Goal: Transaction & Acquisition: Purchase product/service

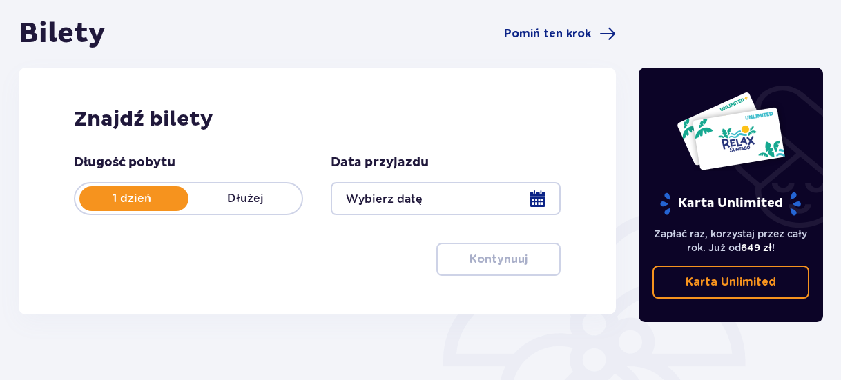
scroll to position [69, 0]
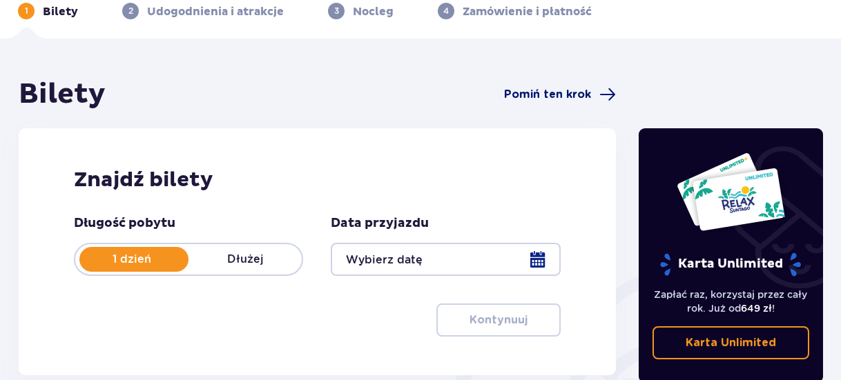
click at [558, 91] on span "Pomiń ten krok" at bounding box center [547, 94] width 87 height 15
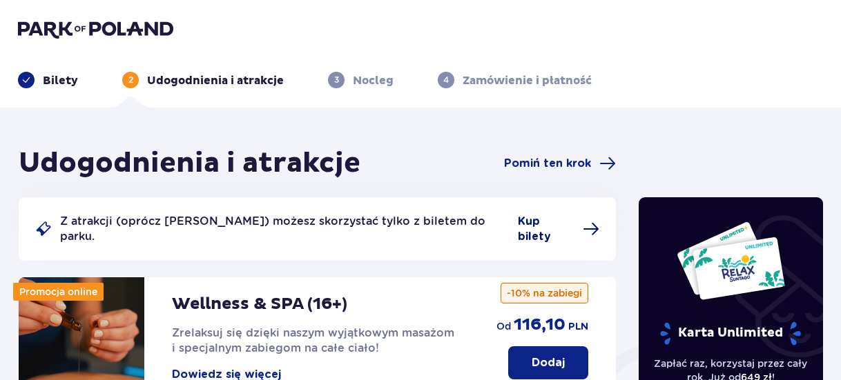
click at [538, 223] on span "Kup bilety" at bounding box center [546, 229] width 57 height 30
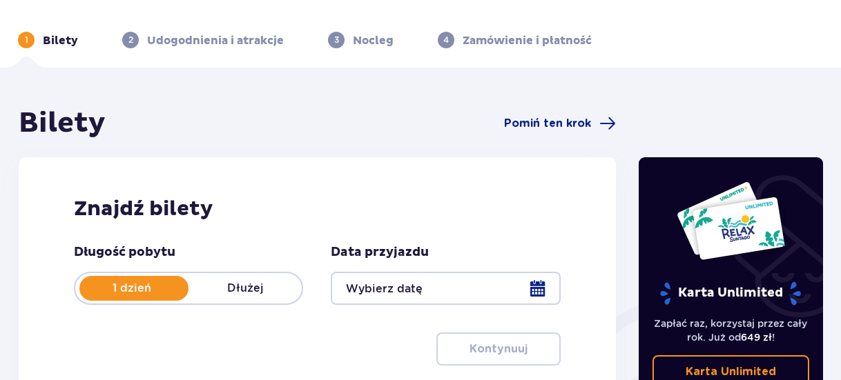
scroll to position [69, 0]
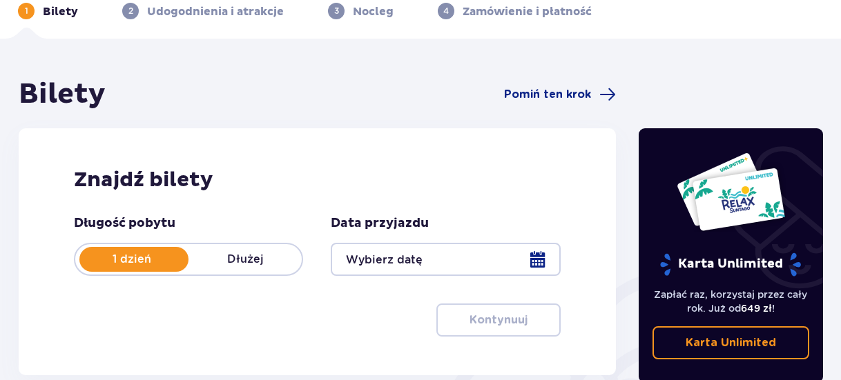
click at [397, 249] on div at bounding box center [445, 259] width 229 height 33
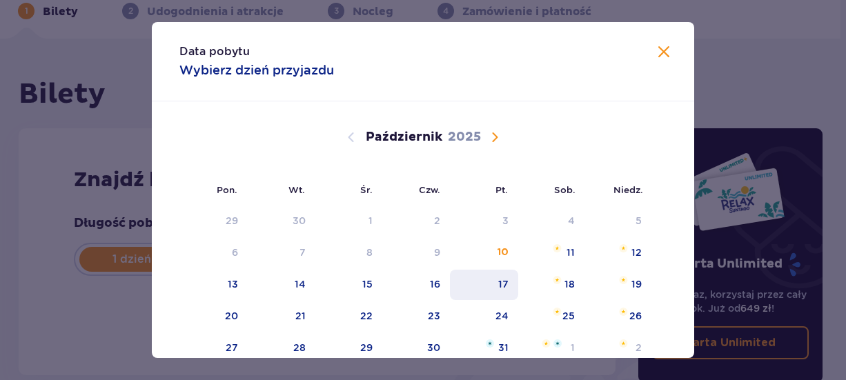
click at [452, 277] on div "17" at bounding box center [484, 285] width 68 height 30
type input "17.10.25"
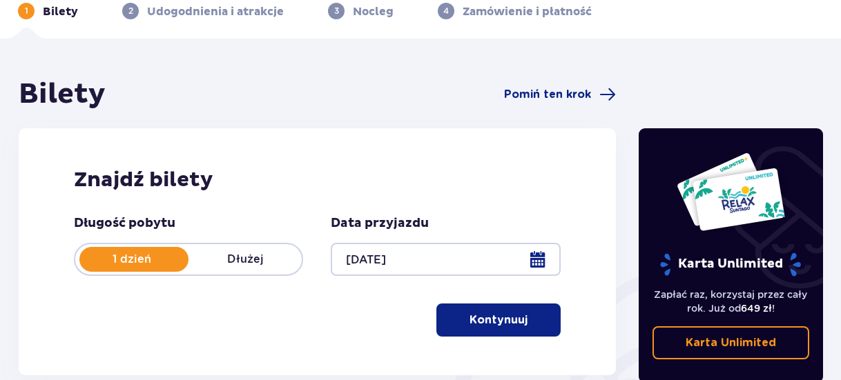
click at [543, 322] on button "Kontynuuj" at bounding box center [498, 320] width 124 height 33
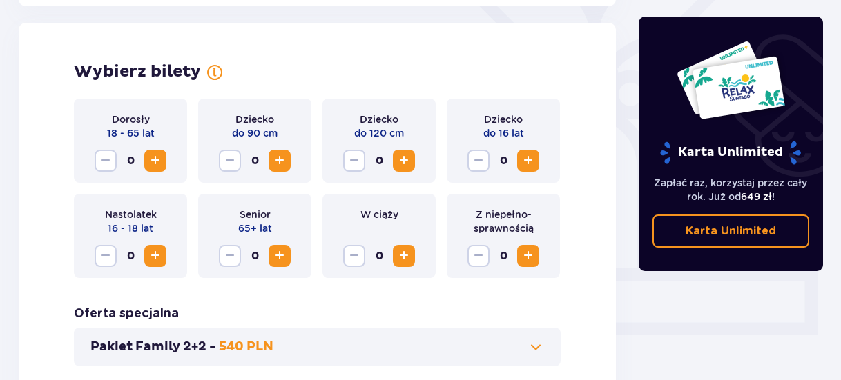
scroll to position [384, 0]
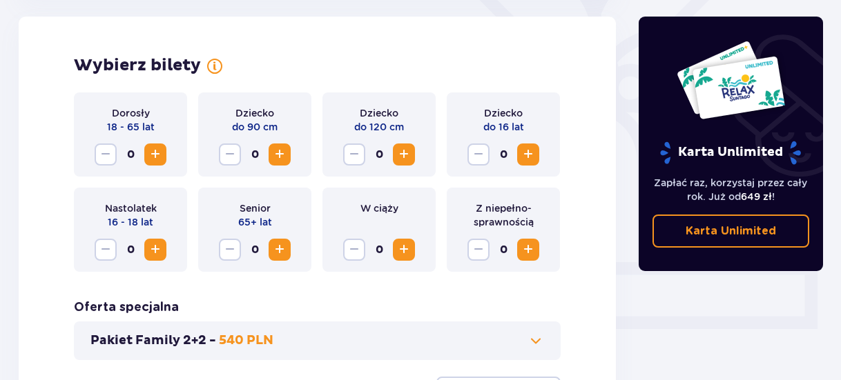
click at [531, 159] on span "Zwiększ" at bounding box center [528, 154] width 17 height 17
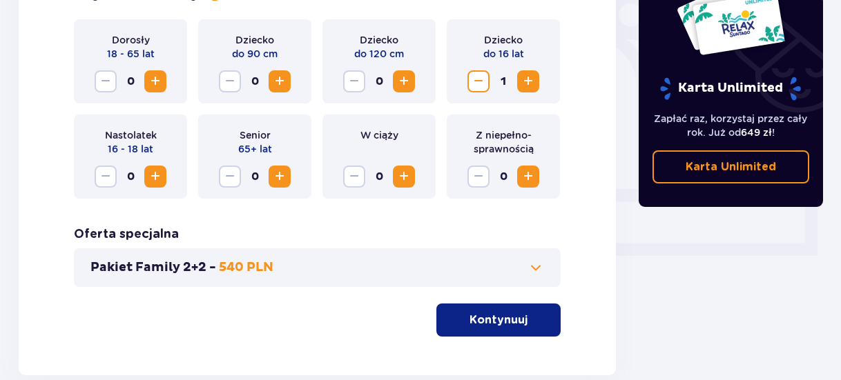
scroll to position [522, 0]
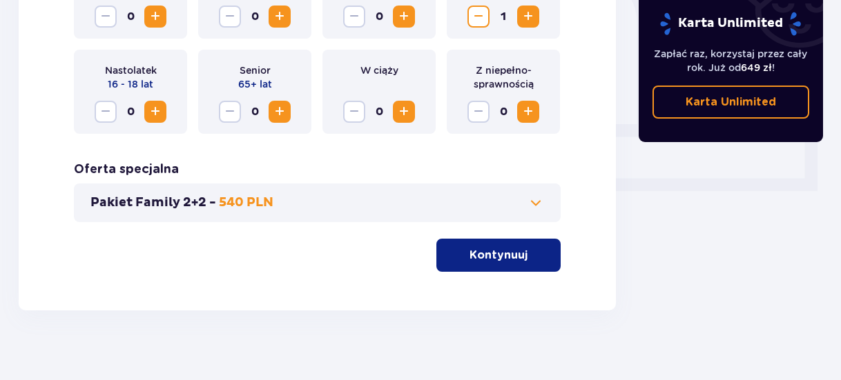
click at [507, 200] on button "Pakiet Family 2+2 - 540 PLN" at bounding box center [316, 203] width 453 height 17
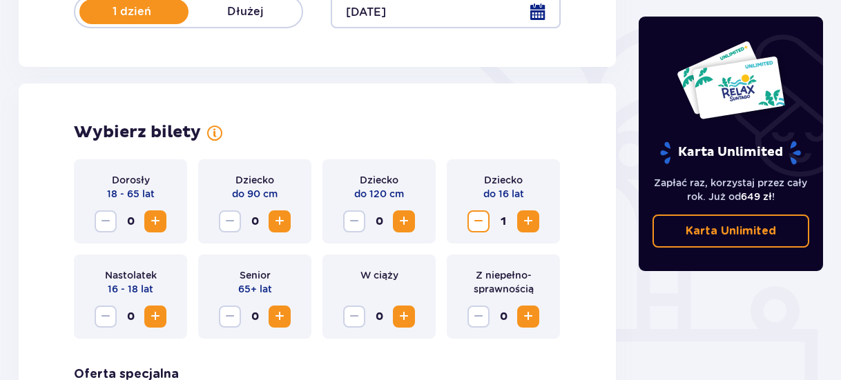
scroll to position [246, 0]
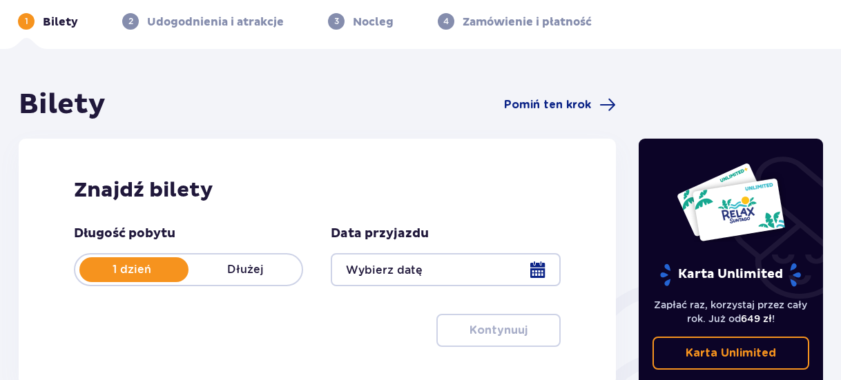
scroll to position [69, 0]
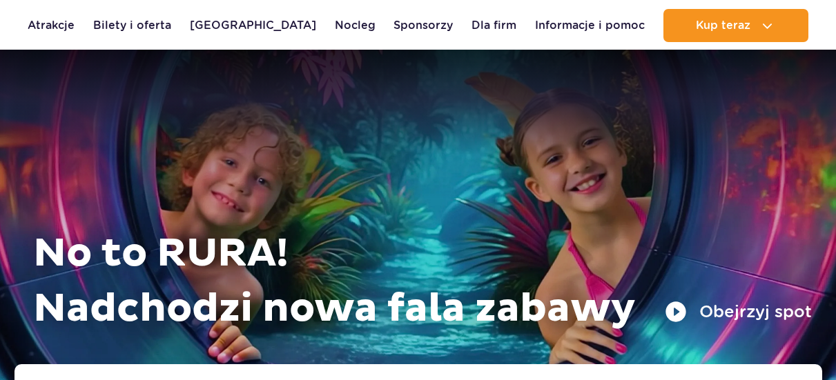
scroll to position [276, 0]
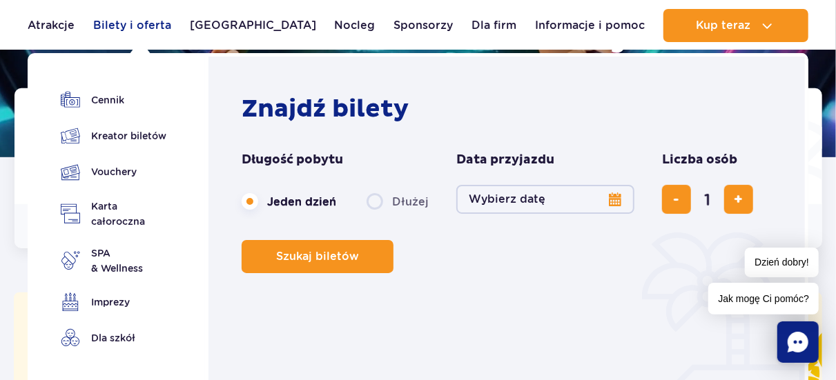
click at [146, 30] on link "Bilety i oferta" at bounding box center [132, 25] width 78 height 33
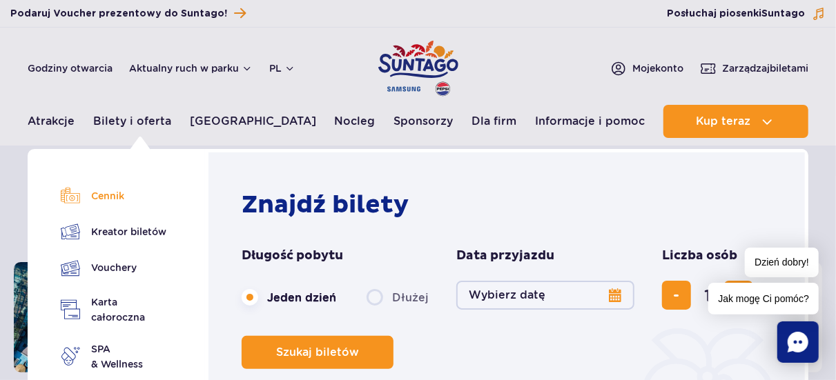
click at [136, 200] on link "Cennik" at bounding box center [117, 195] width 113 height 19
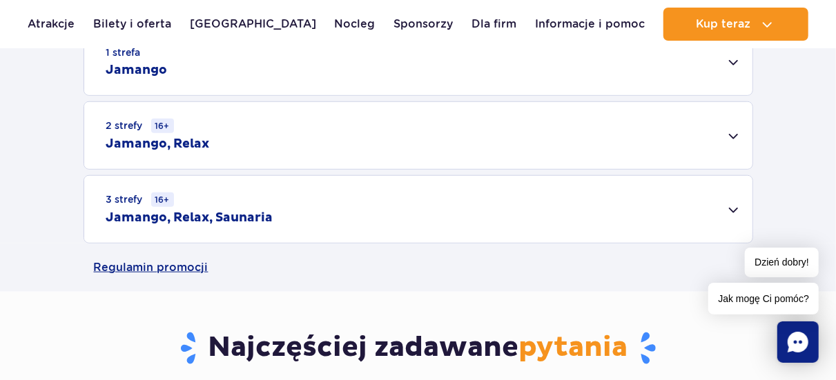
scroll to position [483, 0]
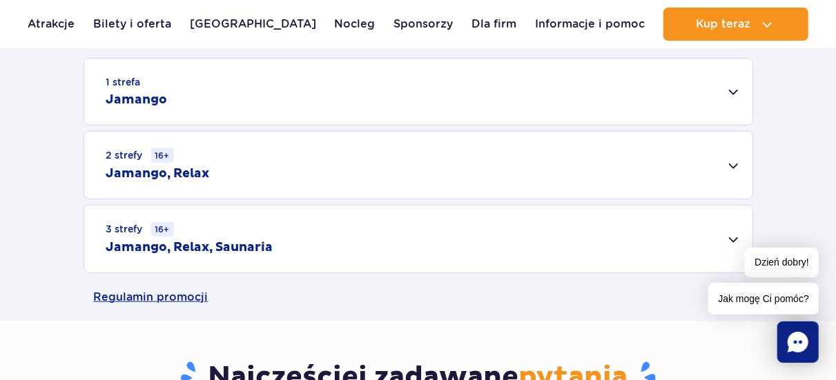
click at [727, 91] on div "1 strefa Jamango" at bounding box center [418, 92] width 668 height 66
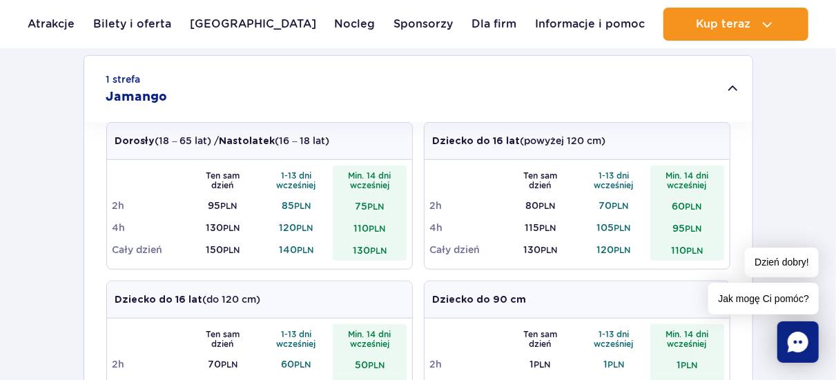
scroll to position [414, 0]
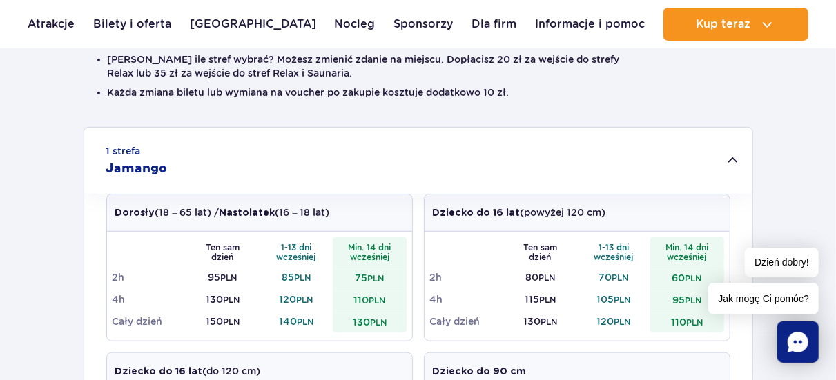
click at [707, 152] on div "1 strefa Jamango" at bounding box center [418, 161] width 668 height 66
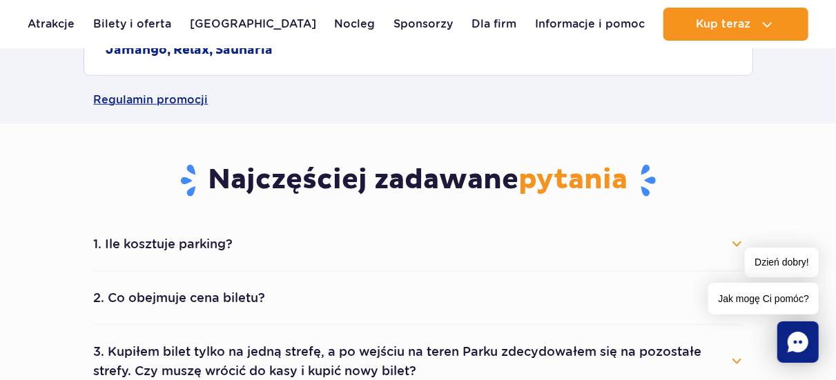
scroll to position [759, 0]
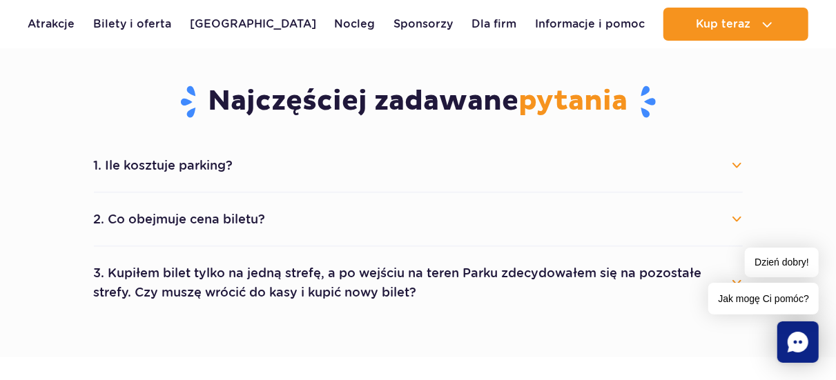
click at [231, 151] on button "1. Ile kosztuje parking?" at bounding box center [418, 165] width 649 height 30
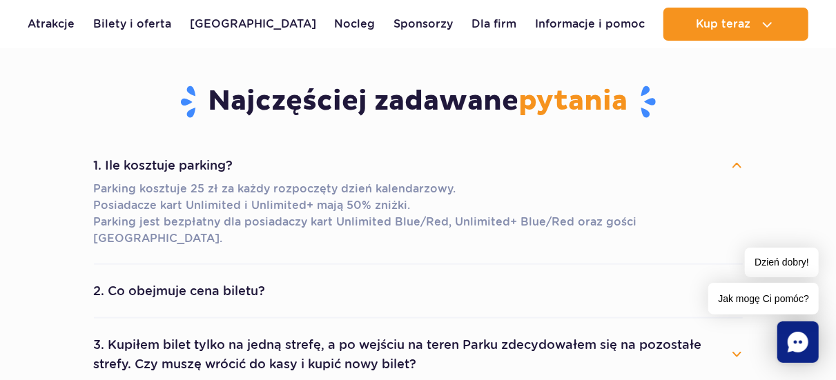
click at [231, 151] on button "1. Ile kosztuje parking?" at bounding box center [418, 165] width 649 height 30
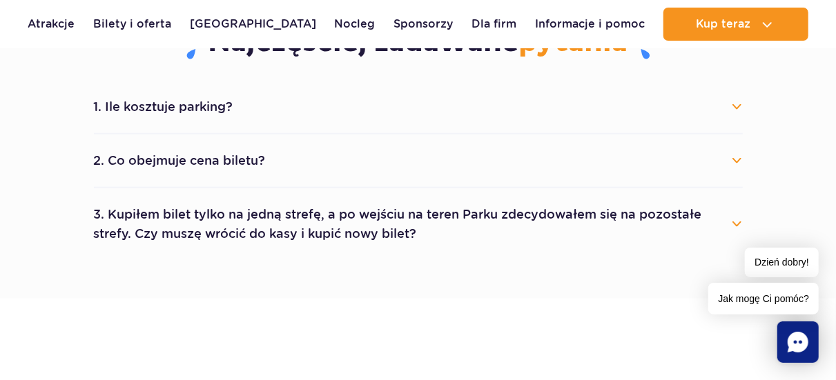
scroll to position [897, 0]
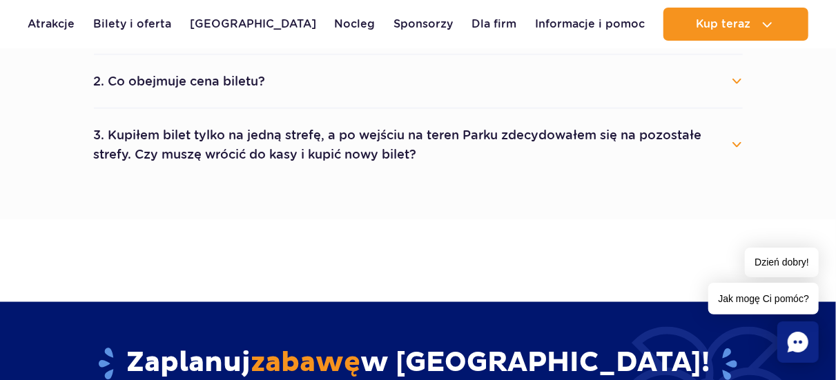
drag, startPoint x: 257, startPoint y: 106, endPoint x: 255, endPoint y: 83, distance: 23.5
click at [255, 93] on li "2. Co obejmuje cena biletu? Cena biletu obejmuje wejście do wybranych stref par…" at bounding box center [418, 82] width 649 height 54
click at [255, 80] on button "2. Co obejmuje cena biletu?" at bounding box center [418, 81] width 649 height 30
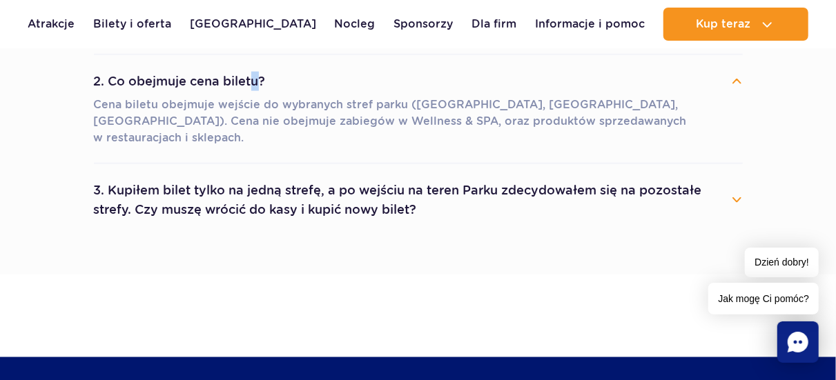
click at [264, 80] on button "2. Co obejmuje cena biletu?" at bounding box center [418, 81] width 649 height 30
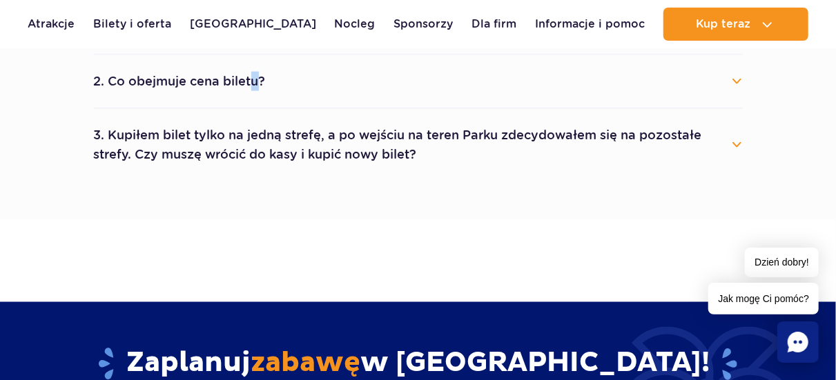
click at [270, 81] on button "2. Co obejmuje cena biletu?" at bounding box center [418, 81] width 649 height 30
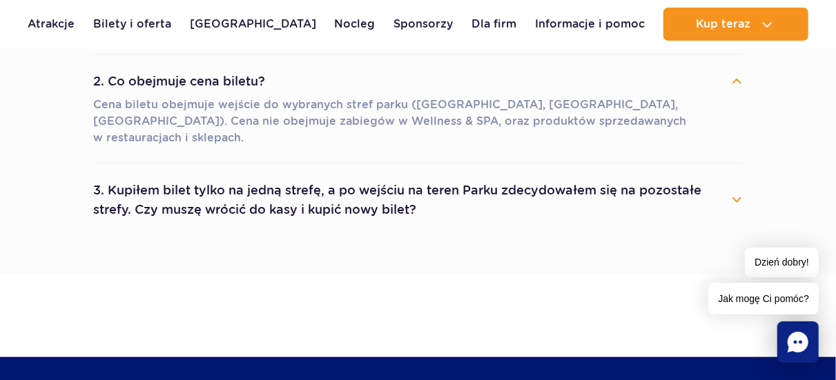
click at [286, 105] on p "Cena biletu obejmuje wejście do wybranych stref parku ([GEOGRAPHIC_DATA], [GEOG…" at bounding box center [418, 122] width 649 height 50
drag, startPoint x: 299, startPoint y: 90, endPoint x: 409, endPoint y: 90, distance: 110.4
click at [301, 90] on button "2. Co obejmuje cena biletu?" at bounding box center [418, 81] width 649 height 30
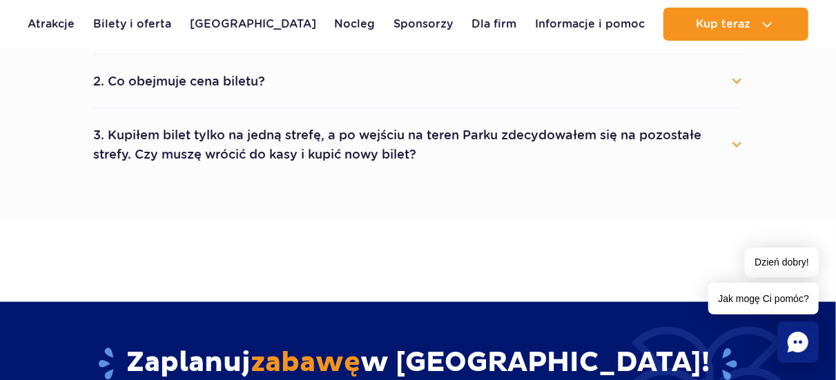
click at [620, 138] on button "3. Kupiłem bilet tylko na jedną strefę, a po wejściu na teren Parku zdecydowałe…" at bounding box center [418, 145] width 649 height 50
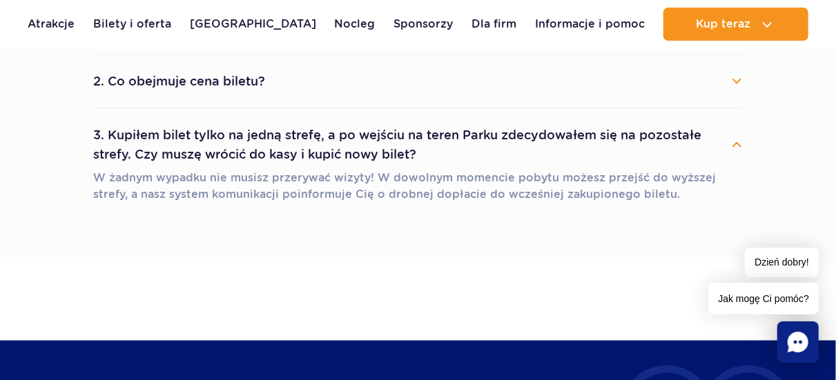
click at [620, 138] on button "3. Kupiłem bilet tylko na jedną strefę, a po wejściu na teren Parku zdecydowałe…" at bounding box center [418, 145] width 649 height 50
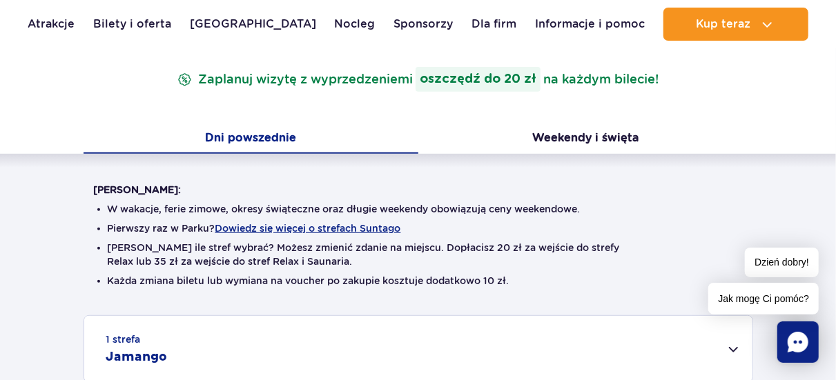
scroll to position [207, 0]
